Goal: Book appointment/travel/reservation

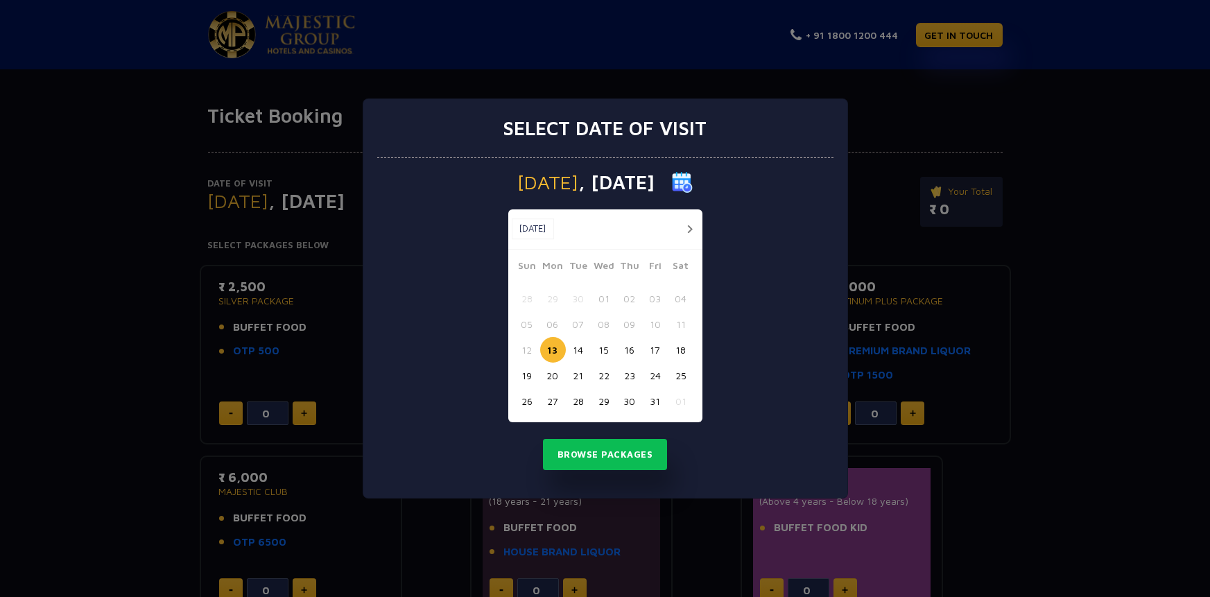
click at [691, 229] on button "button" at bounding box center [689, 228] width 17 height 17
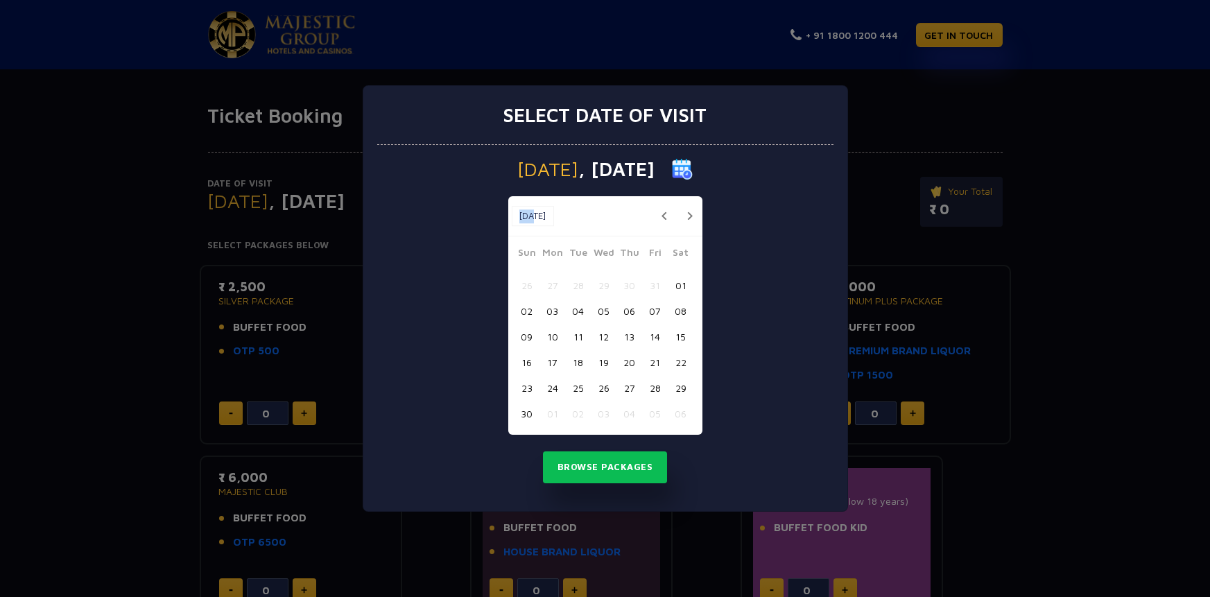
click at [691, 229] on div "[DATE] [DATE]" at bounding box center [605, 216] width 194 height 40
click at [686, 213] on button "button" at bounding box center [689, 215] width 17 height 17
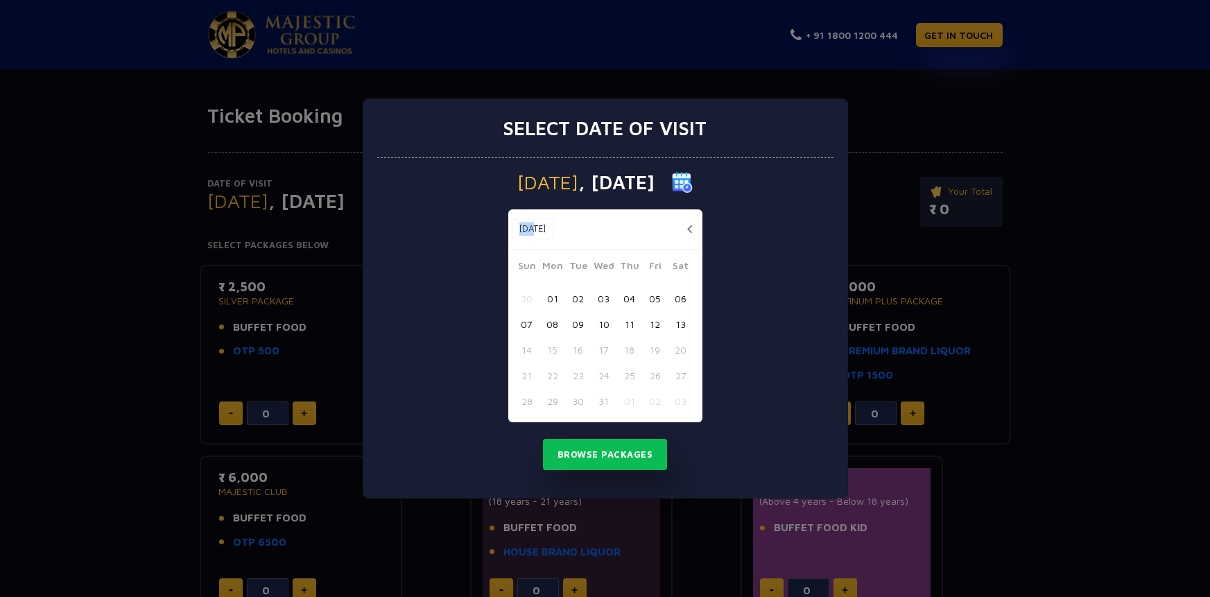
click at [686, 213] on div "[DATE] [DATE]" at bounding box center [605, 229] width 194 height 40
click at [685, 227] on button "button" at bounding box center [689, 228] width 17 height 17
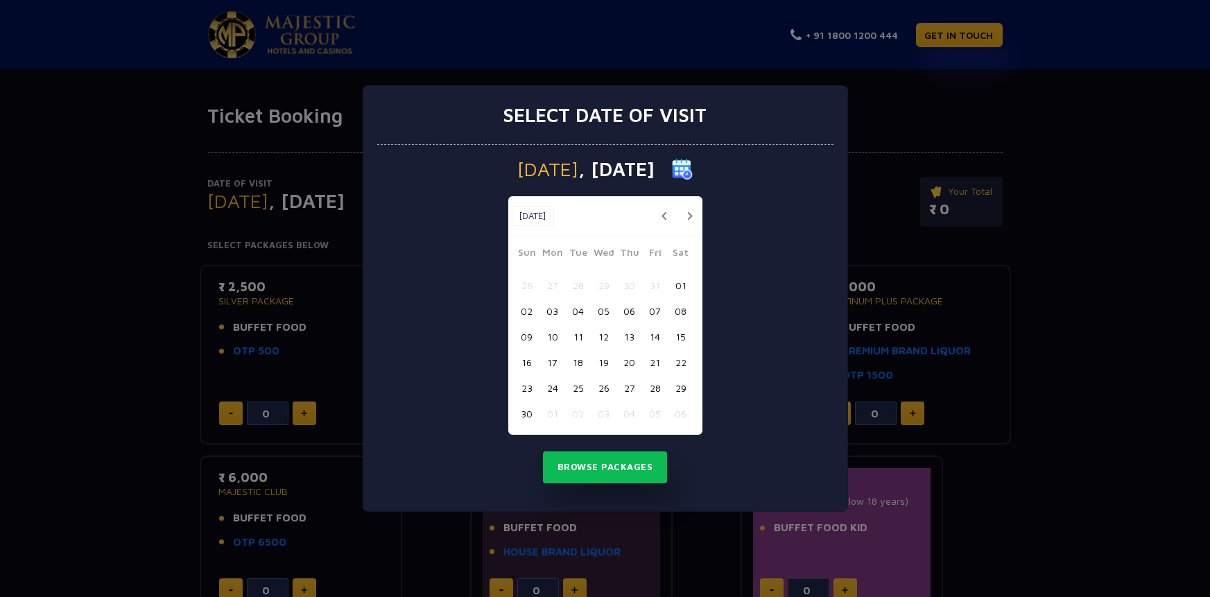
click at [664, 211] on button "button" at bounding box center [664, 215] width 17 height 17
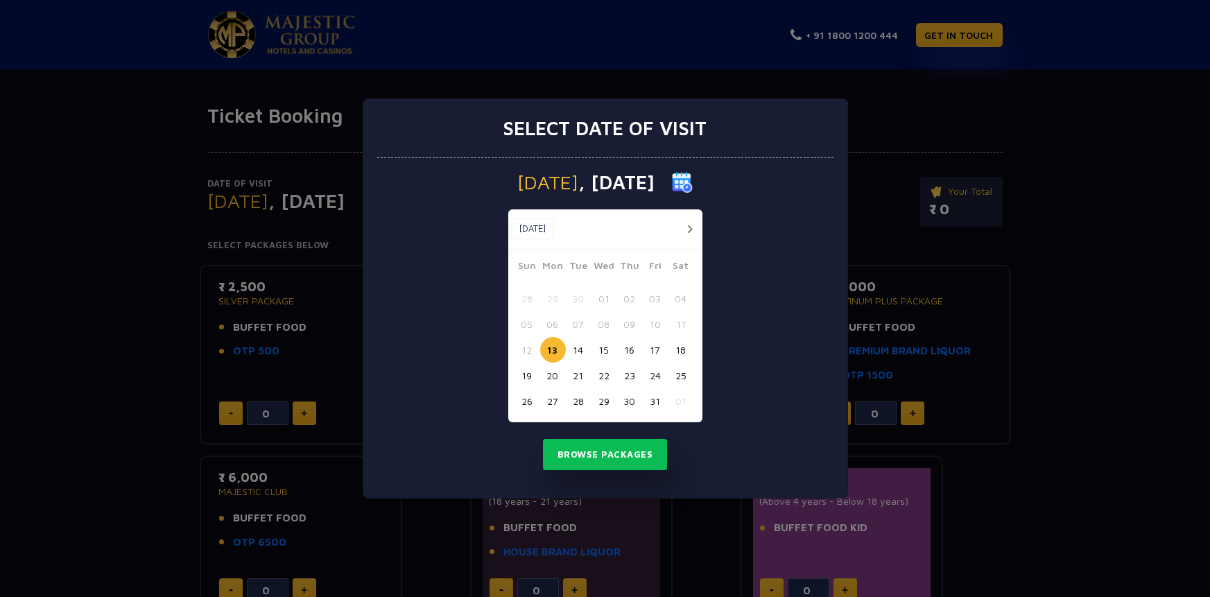
click at [579, 373] on button "21" at bounding box center [579, 376] width 26 height 26
click at [629, 454] on button "Browse Packages" at bounding box center [605, 455] width 125 height 32
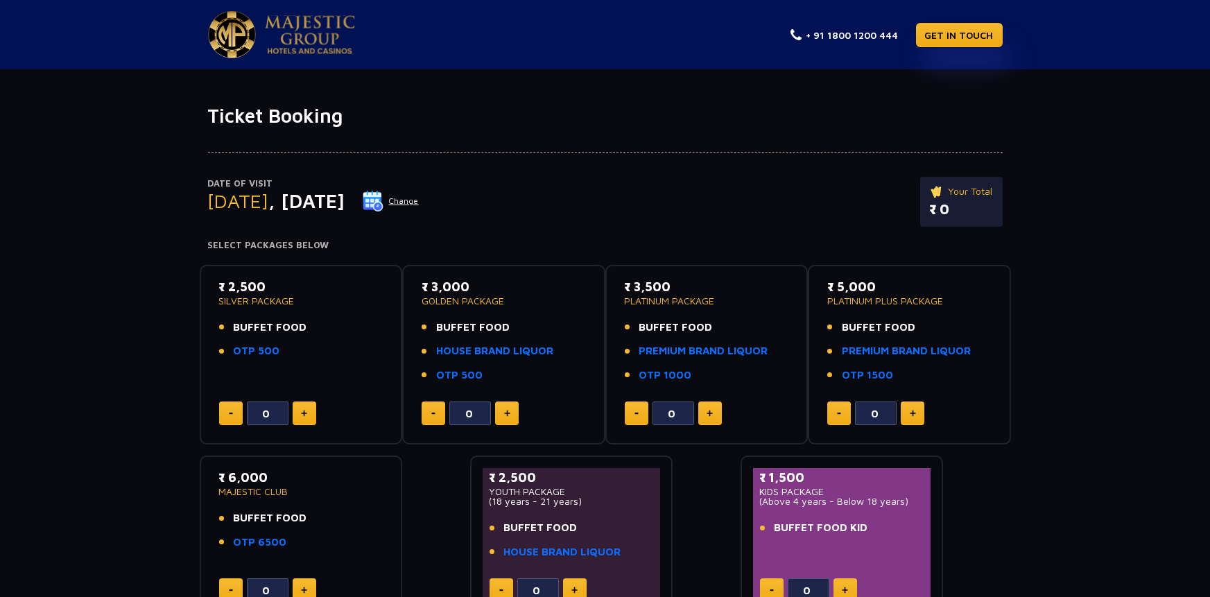
click at [301, 416] on button at bounding box center [304, 413] width 24 height 24
click at [226, 410] on button at bounding box center [231, 413] width 24 height 24
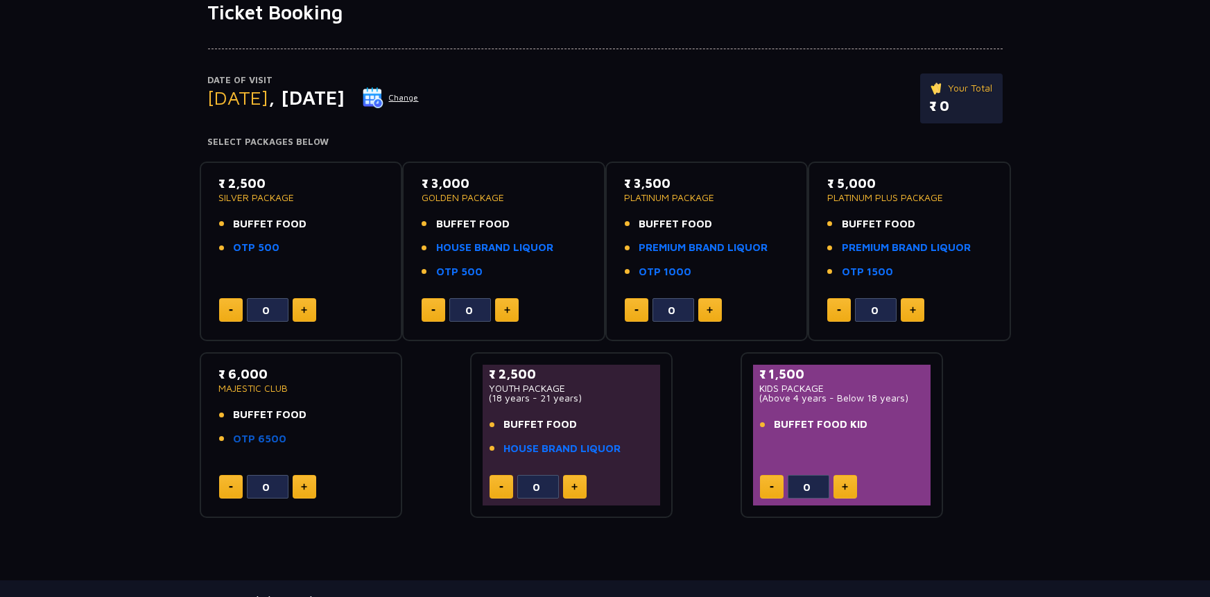
scroll to position [77, 0]
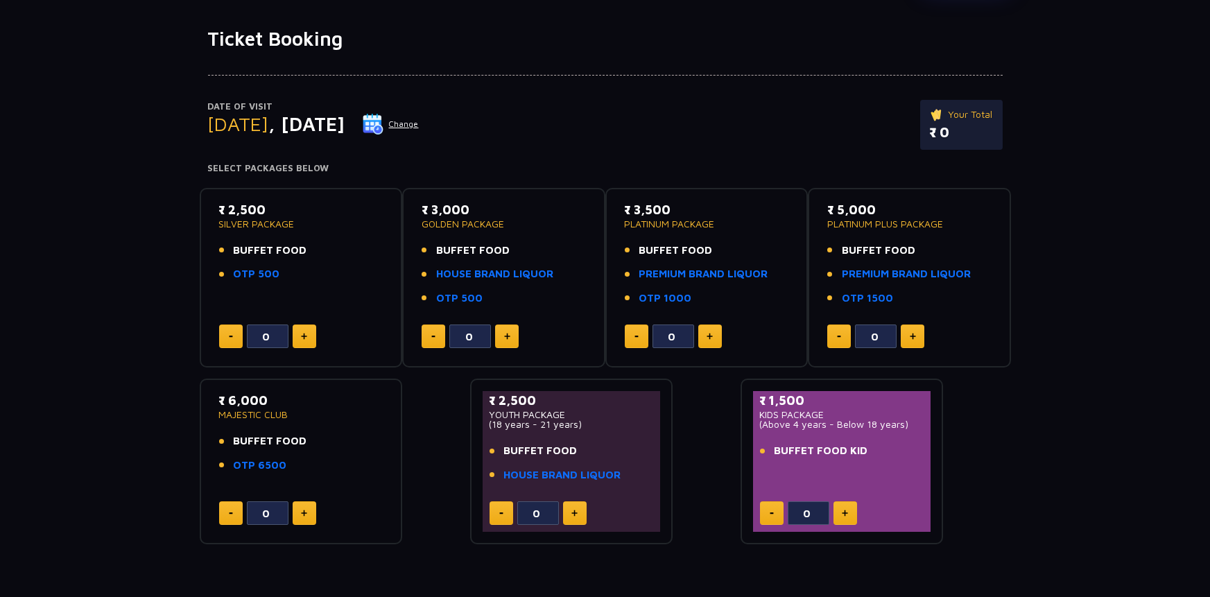
click at [445, 209] on p "₹ 3,000" at bounding box center [503, 209] width 164 height 19
click at [253, 206] on p "₹ 2,500" at bounding box center [301, 209] width 164 height 19
click at [250, 399] on p "₹ 6,000" at bounding box center [301, 400] width 164 height 19
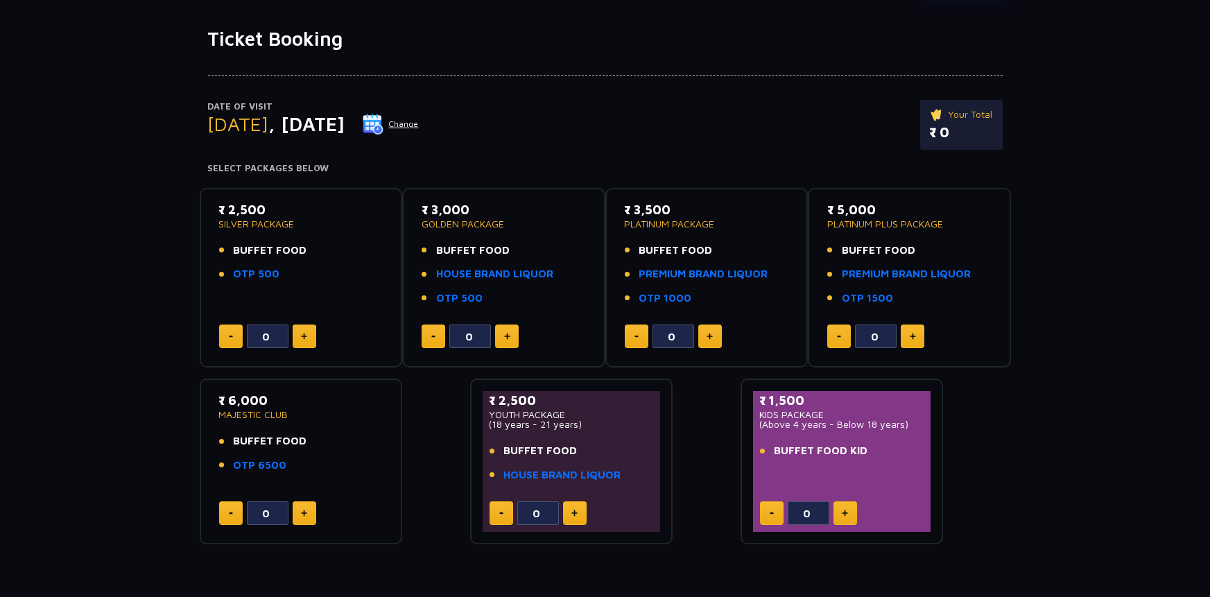
click at [250, 399] on p "₹ 6,000" at bounding box center [301, 400] width 164 height 19
click at [244, 209] on p "₹ 2,500" at bounding box center [301, 209] width 164 height 19
click at [308, 335] on button at bounding box center [304, 336] width 24 height 24
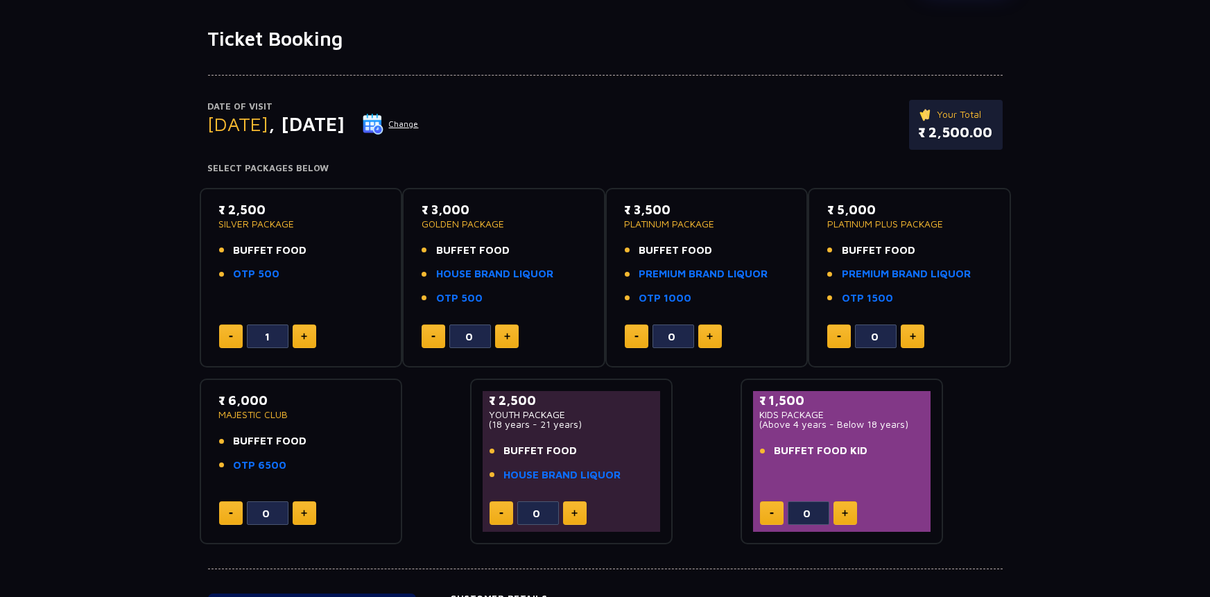
type input "2"
click at [306, 512] on img at bounding box center [304, 512] width 6 height 7
click at [144, 405] on div "Date of Visit [DATE] Change Your Total ₹ 11,000.00 Select Packages Below ₹ 2,50…" at bounding box center [605, 298] width 1210 height 494
click at [222, 512] on button at bounding box center [231, 513] width 24 height 24
type input "0"
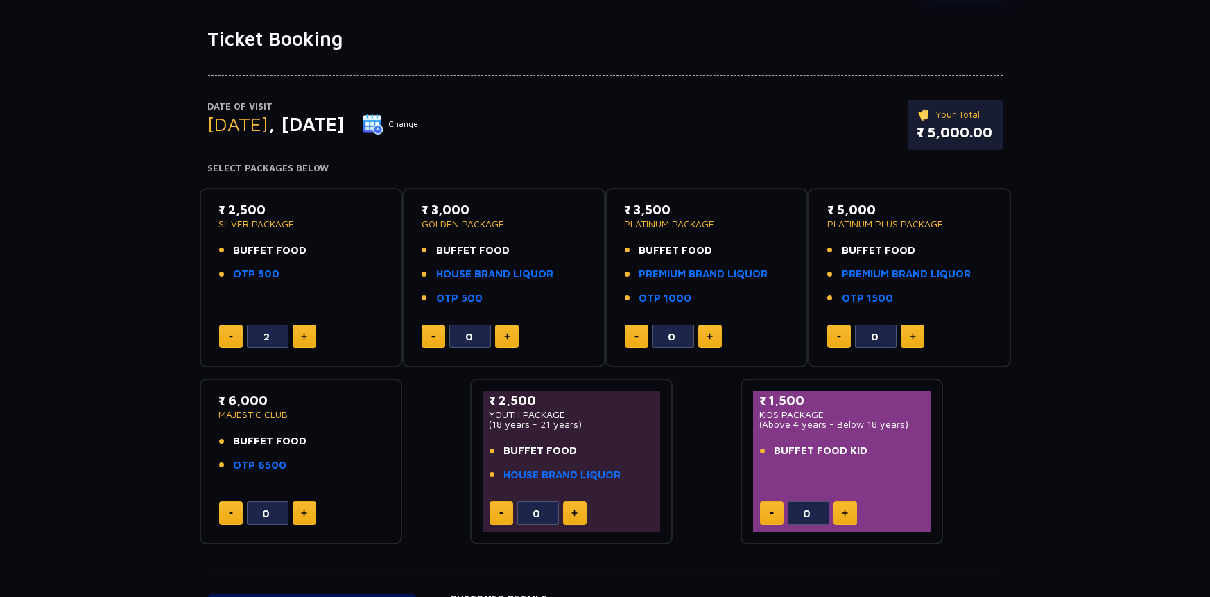
click at [232, 343] on button at bounding box center [231, 336] width 24 height 24
click at [231, 340] on button at bounding box center [231, 336] width 24 height 24
click at [304, 334] on img at bounding box center [304, 336] width 6 height 7
type input "2"
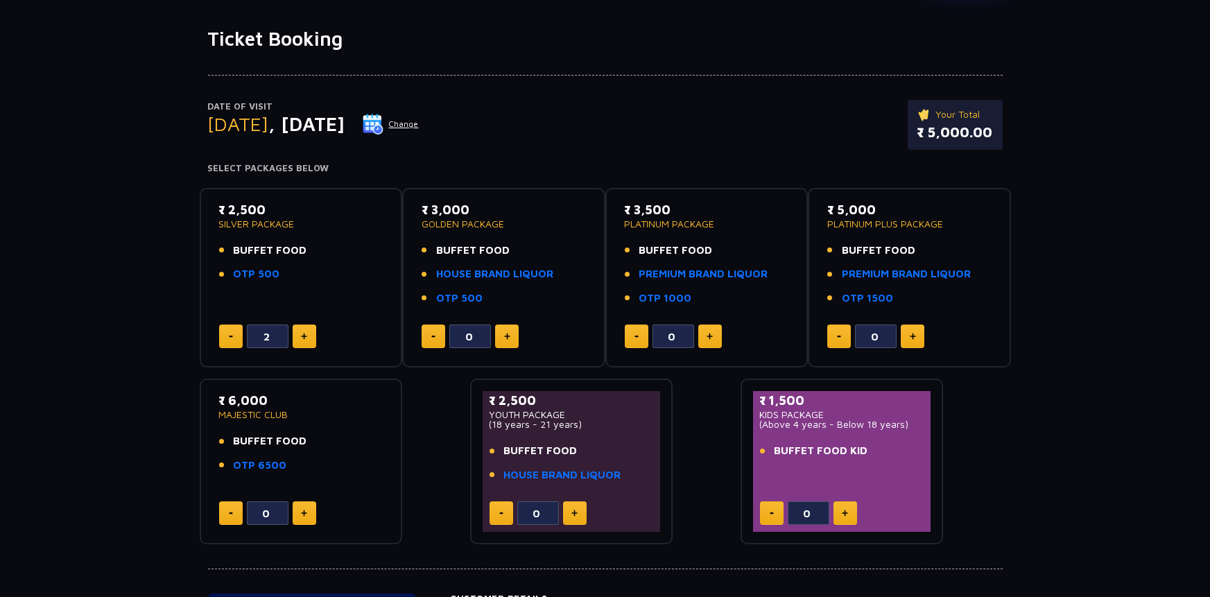
click at [297, 507] on button at bounding box center [304, 513] width 24 height 24
type input "1"
drag, startPoint x: 286, startPoint y: 465, endPoint x: 254, endPoint y: 469, distance: 31.4
click at [254, 469] on li "OTP 6500" at bounding box center [301, 465] width 164 height 16
click at [161, 485] on div "Date of Visit [DATE] Change Your Total ₹ 11,000.00 Select Packages Below ₹ 2,50…" at bounding box center [605, 298] width 1210 height 494
